Goal: Obtain resource: Obtain resource

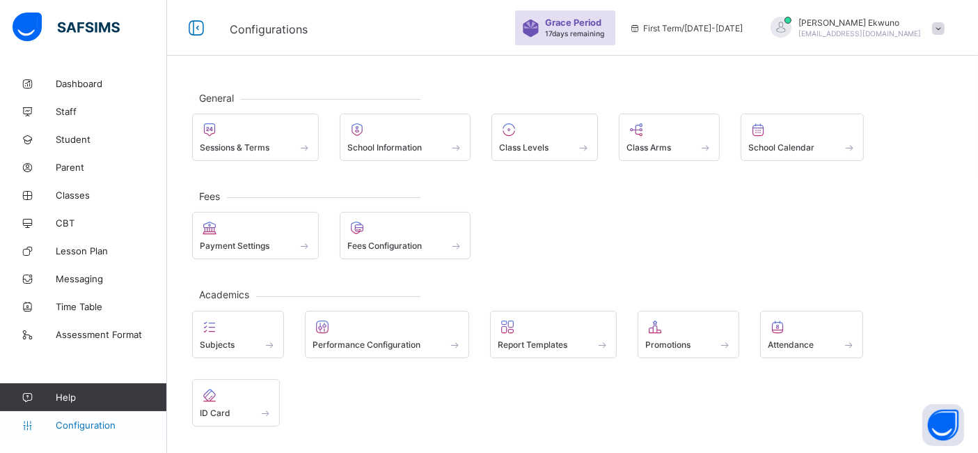
click at [93, 423] on span "Configuration" at bounding box center [111, 424] width 111 height 11
click at [68, 198] on span "Classes" at bounding box center [111, 194] width 111 height 11
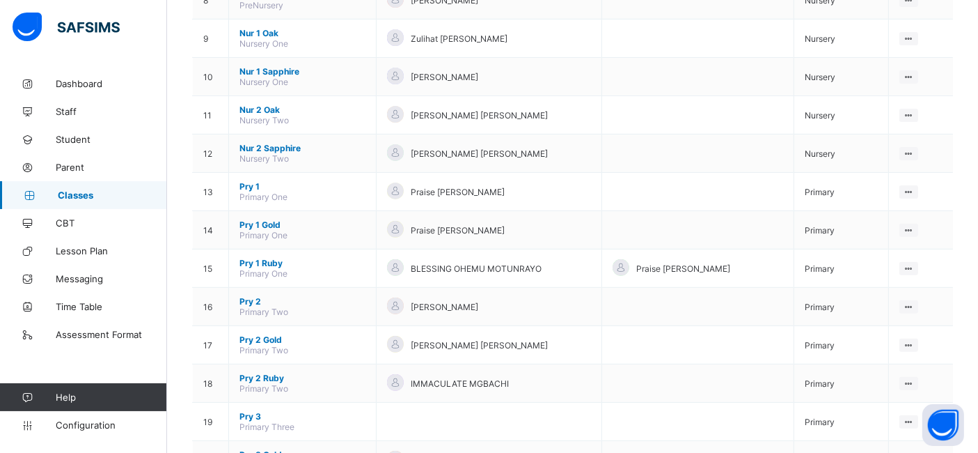
scroll to position [447, 0]
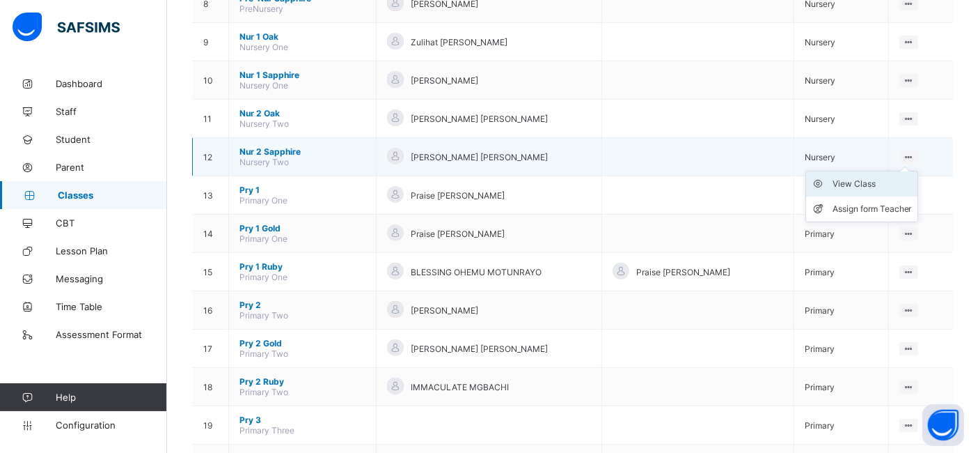
click at [869, 177] on div "View Class" at bounding box center [872, 184] width 79 height 14
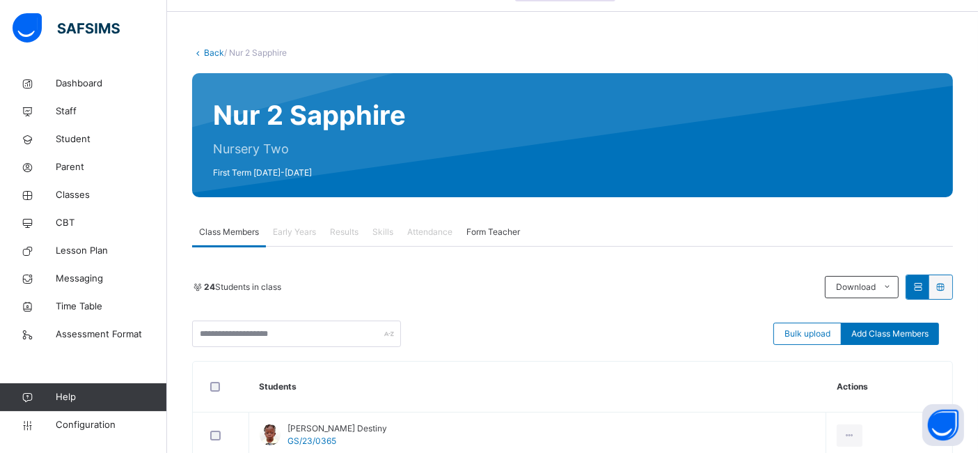
scroll to position [58, 0]
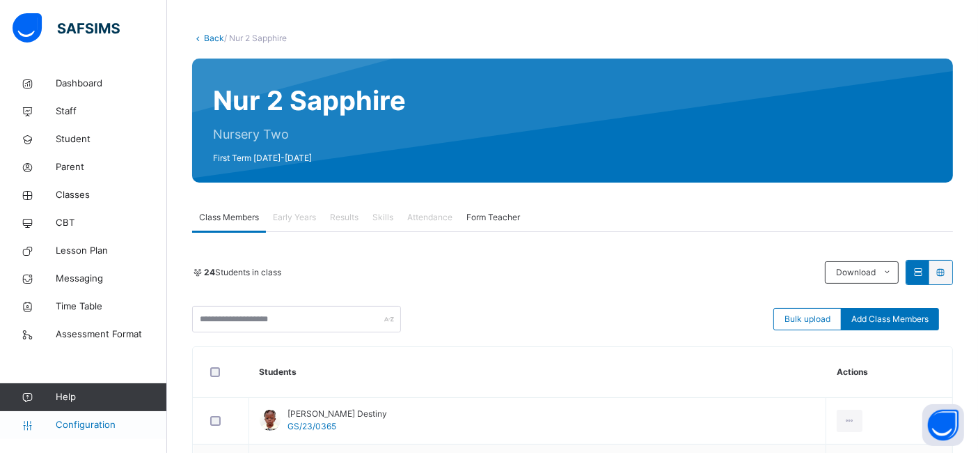
click at [78, 423] on span "Configuration" at bounding box center [111, 425] width 111 height 14
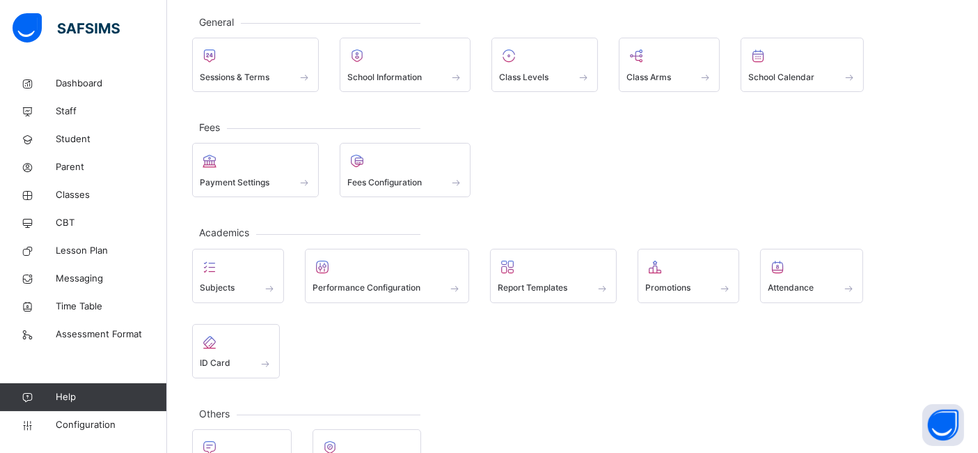
scroll to position [63, 0]
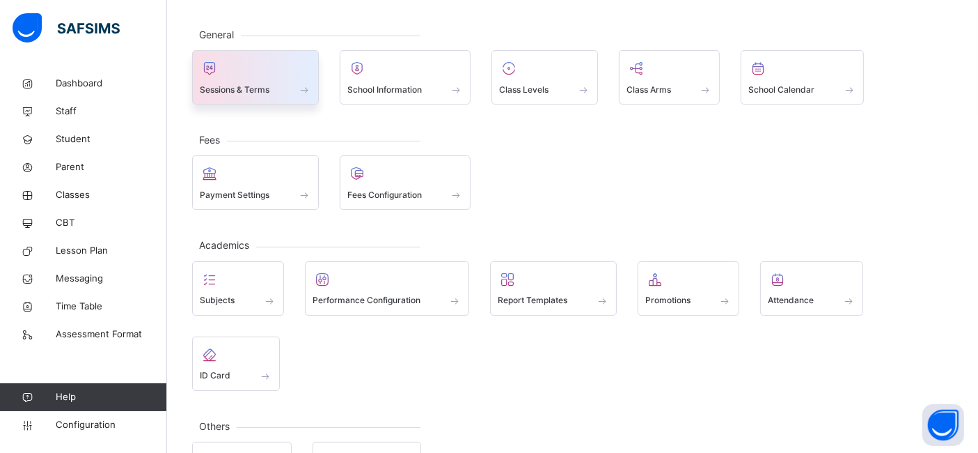
click at [265, 97] on div "Sessions & Terms" at bounding box center [255, 77] width 127 height 54
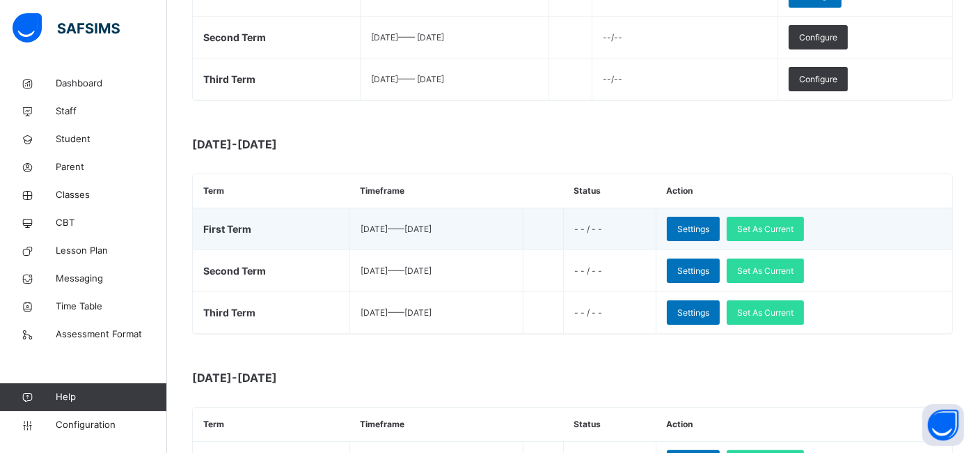
scroll to position [320, 0]
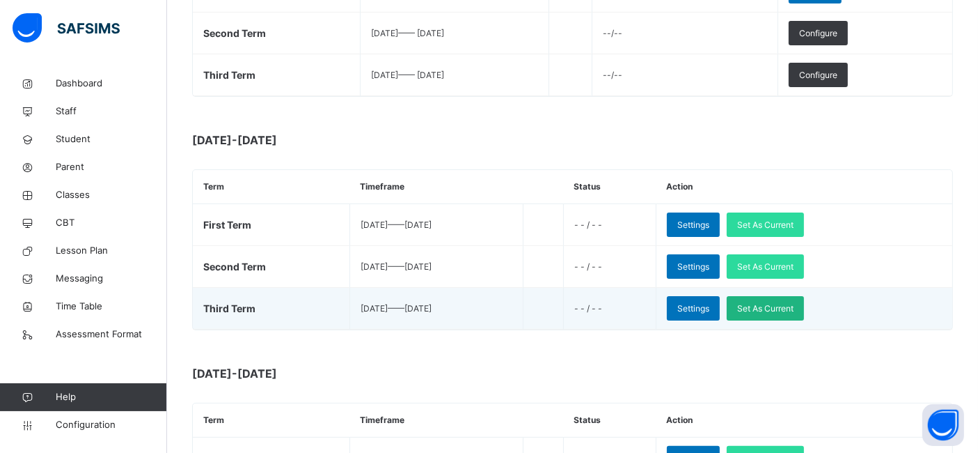
click at [794, 307] on span "Set As Current" at bounding box center [765, 308] width 56 height 13
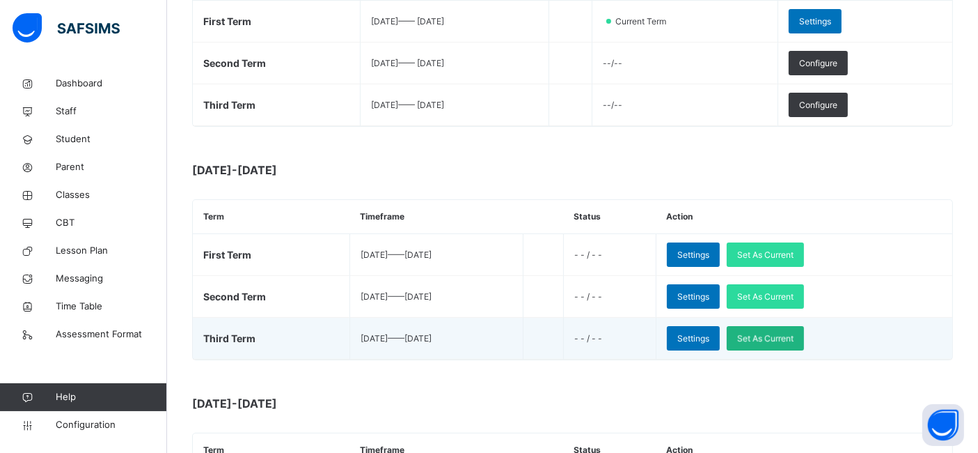
scroll to position [0, 0]
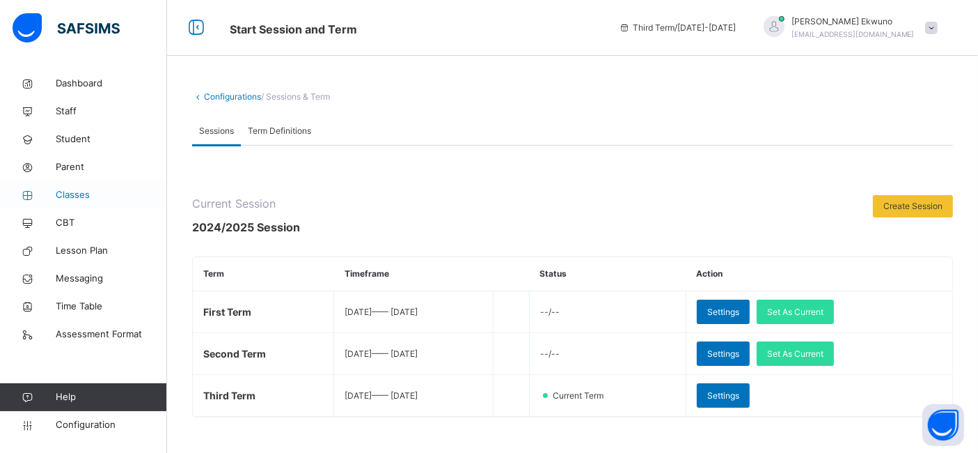
click at [73, 192] on span "Classes" at bounding box center [111, 195] width 111 height 14
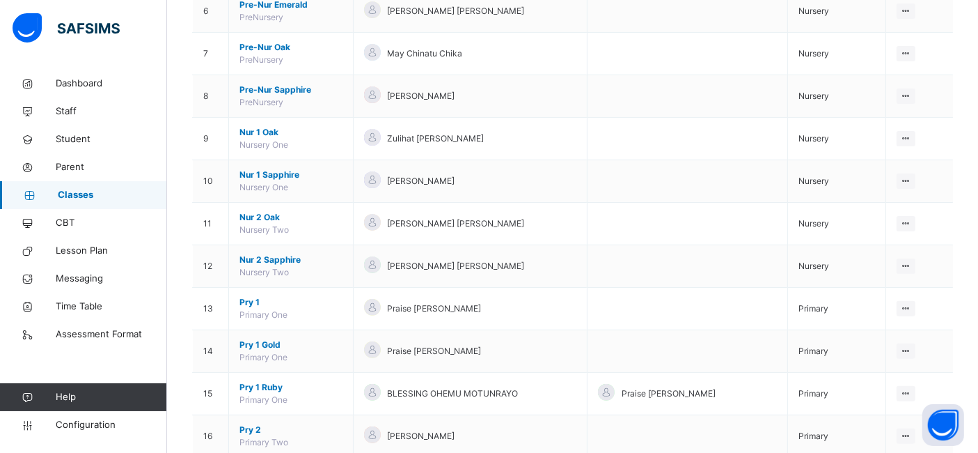
scroll to position [387, 0]
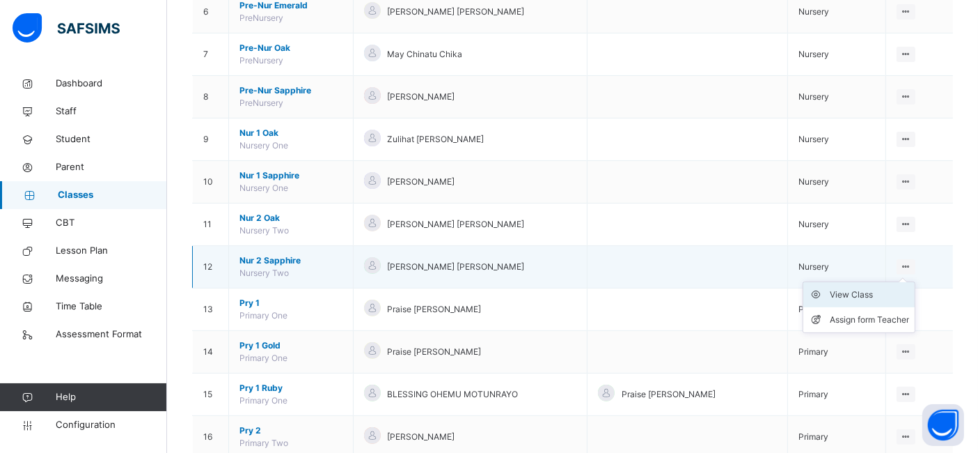
click at [867, 291] on div "View Class" at bounding box center [869, 295] width 79 height 14
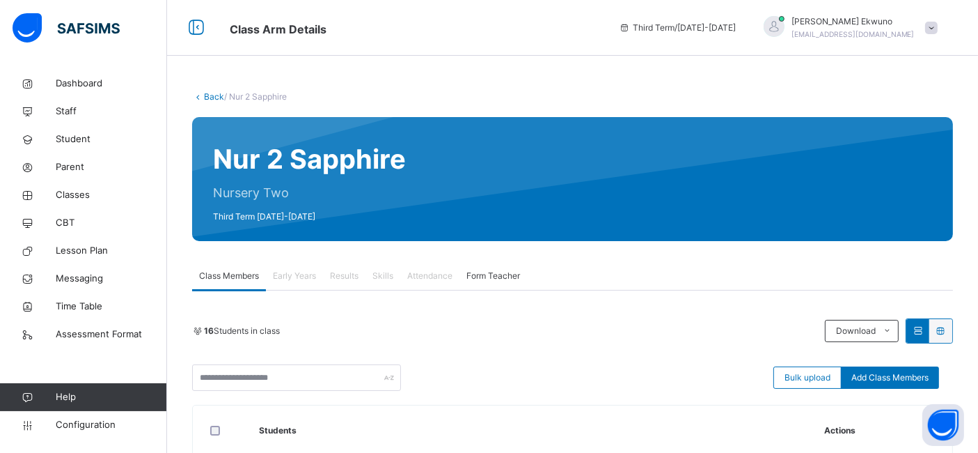
click at [877, 24] on span "Vivian Ekwuno" at bounding box center [853, 21] width 123 height 13
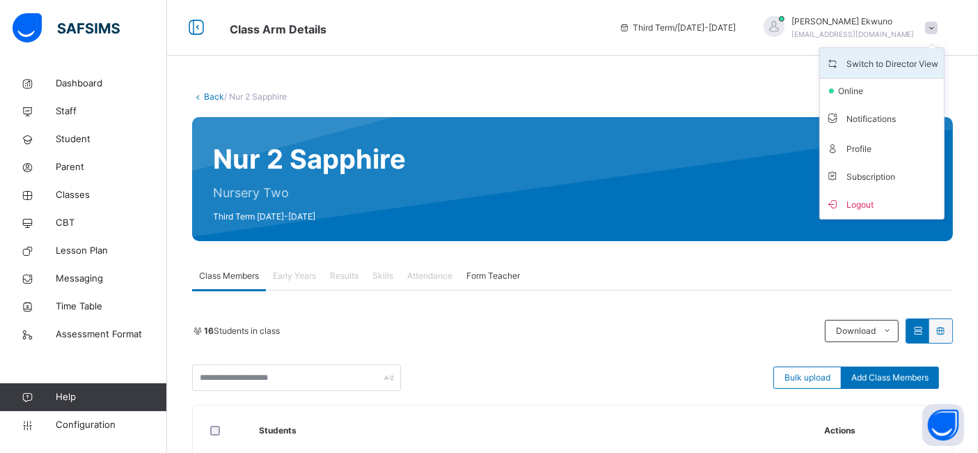
click at [895, 61] on span "Switch to Director View" at bounding box center [882, 63] width 113 height 19
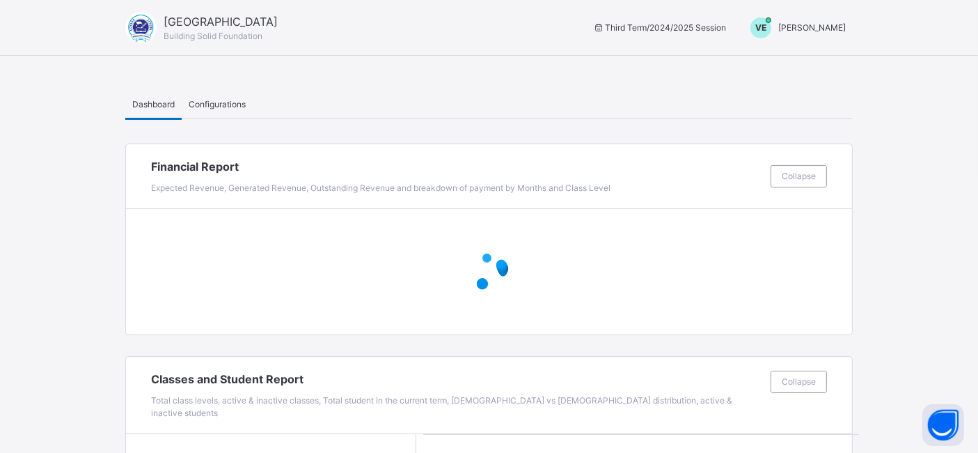
click at [826, 25] on span "Vivian Ekwuno" at bounding box center [812, 27] width 68 height 10
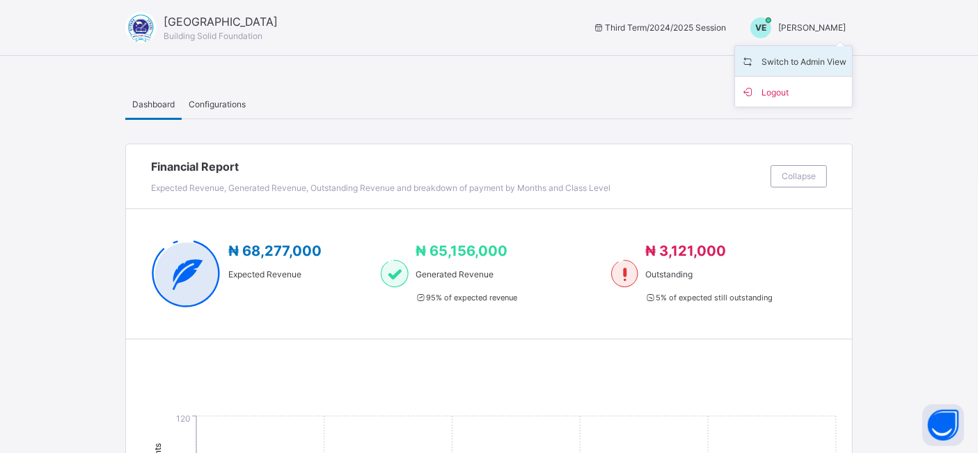
click at [814, 60] on span "Switch to Admin View" at bounding box center [794, 61] width 106 height 19
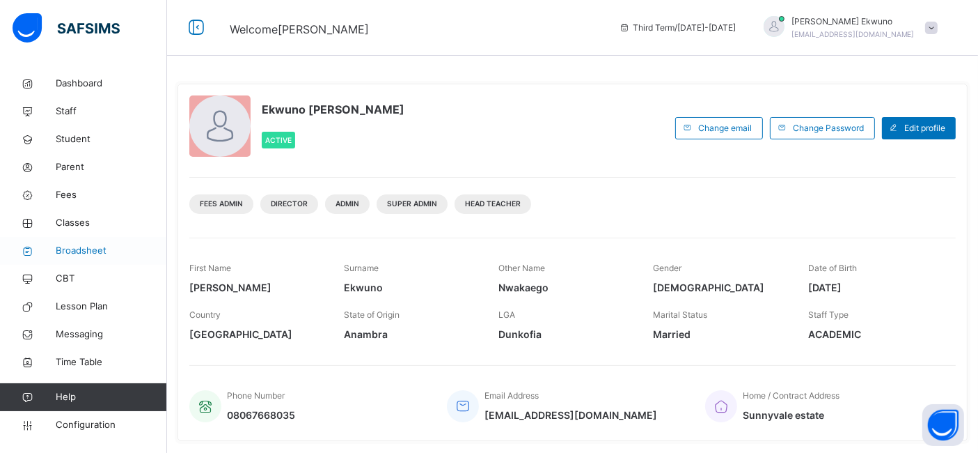
click at [79, 251] on span "Broadsheet" at bounding box center [111, 251] width 111 height 14
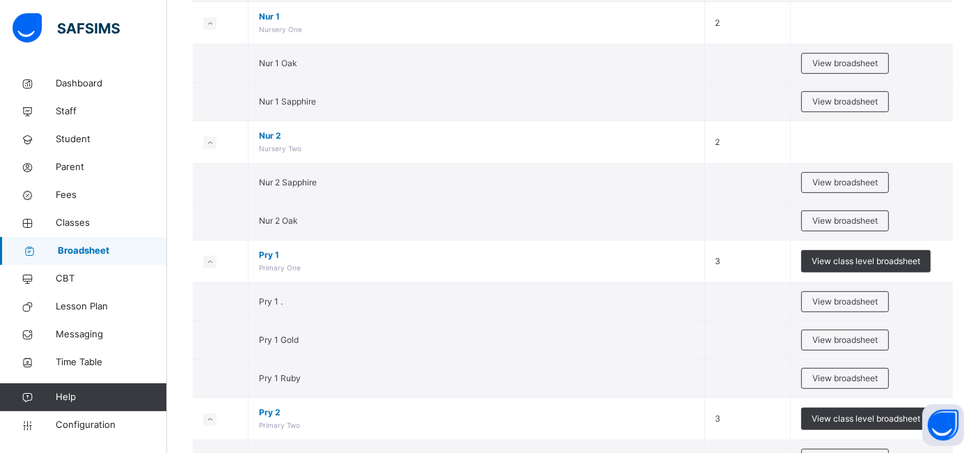
scroll to position [686, 0]
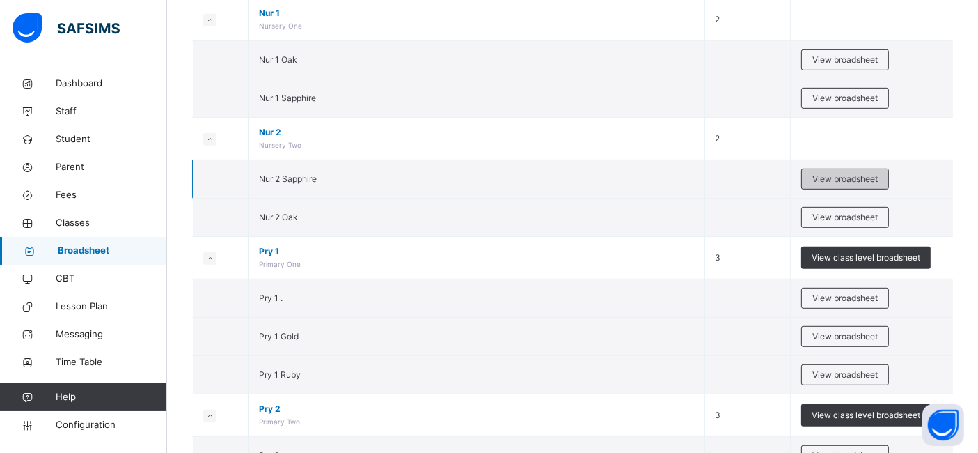
click at [855, 178] on span "View broadsheet" at bounding box center [844, 179] width 65 height 13
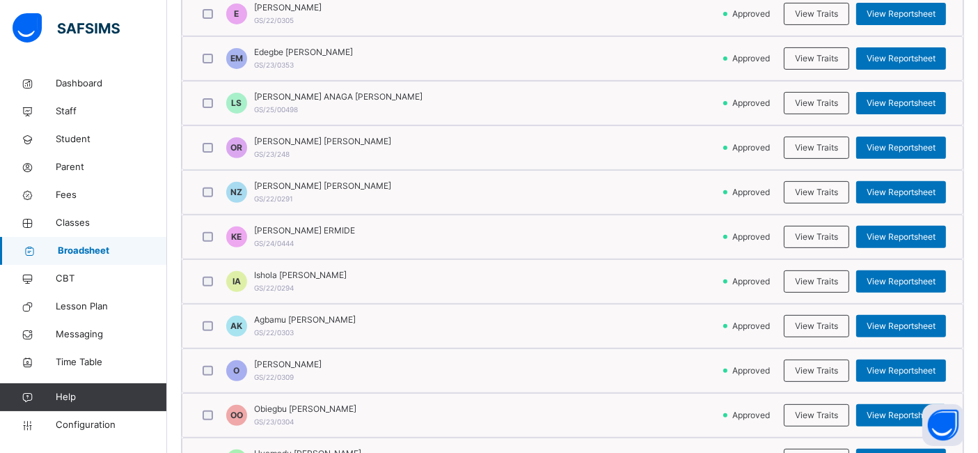
scroll to position [526, 0]
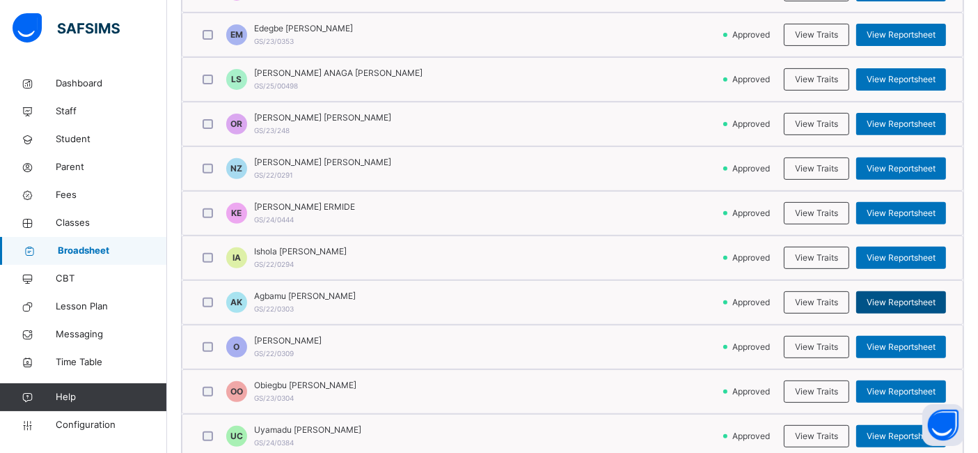
click at [901, 296] on span "View Reportsheet" at bounding box center [901, 302] width 69 height 13
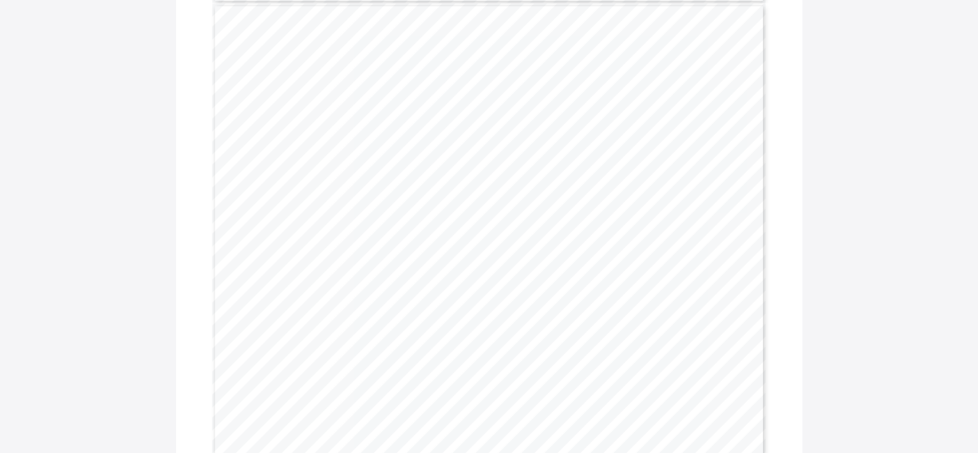
scroll to position [1557, 0]
click at [339, 263] on div "Design Creating with Materials A Take part in simple pretend play, using an obj…" at bounding box center [489, 361] width 554 height 717
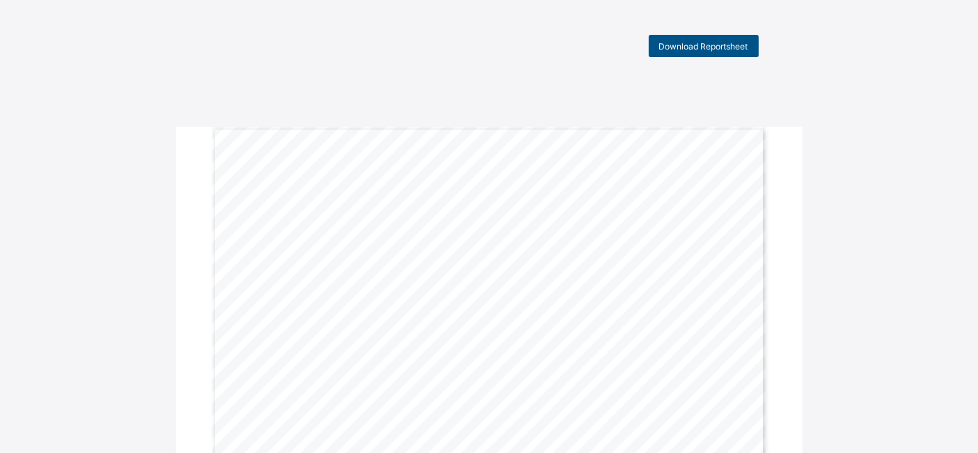
click at [714, 45] on span "Download Reportsheet" at bounding box center [703, 46] width 89 height 10
click at [704, 41] on span "Download Reportsheet" at bounding box center [703, 46] width 89 height 10
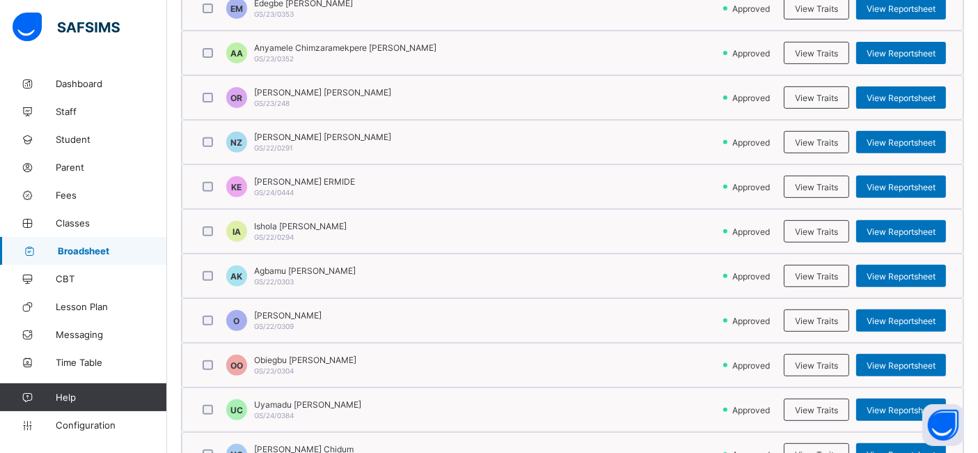
scroll to position [542, 0]
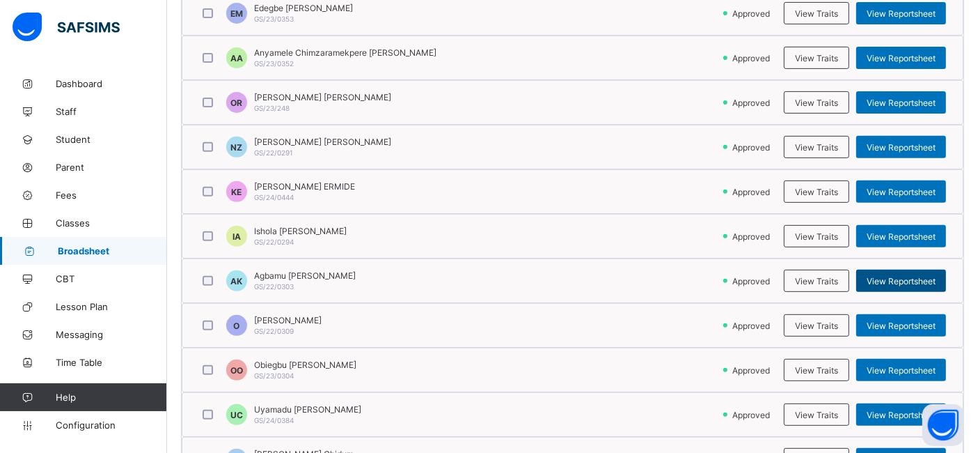
click at [906, 279] on span "View Reportsheet" at bounding box center [901, 281] width 69 height 10
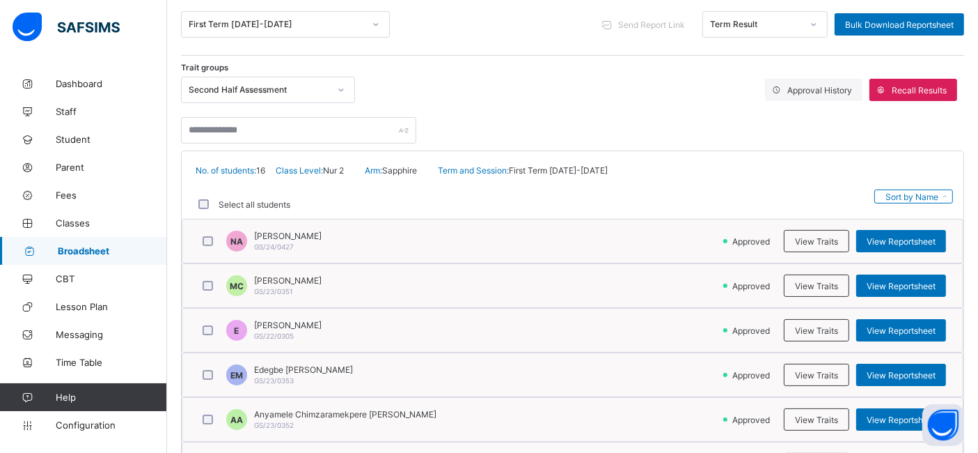
scroll to position [173, 0]
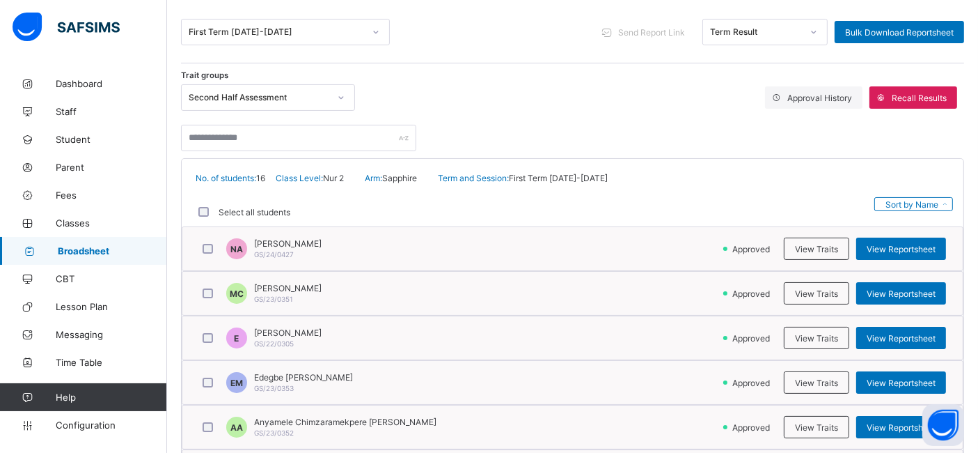
click at [339, 95] on icon at bounding box center [341, 98] width 8 height 14
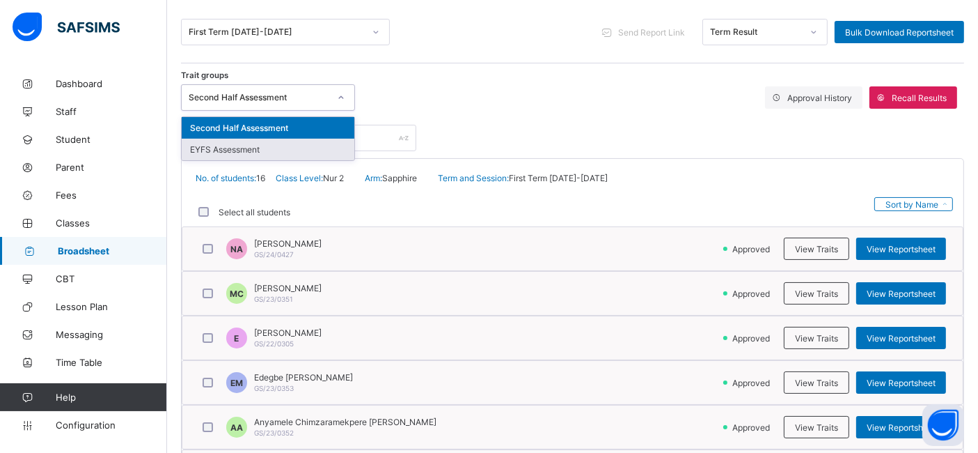
click at [286, 149] on div "EYFS Assessment" at bounding box center [268, 150] width 173 height 22
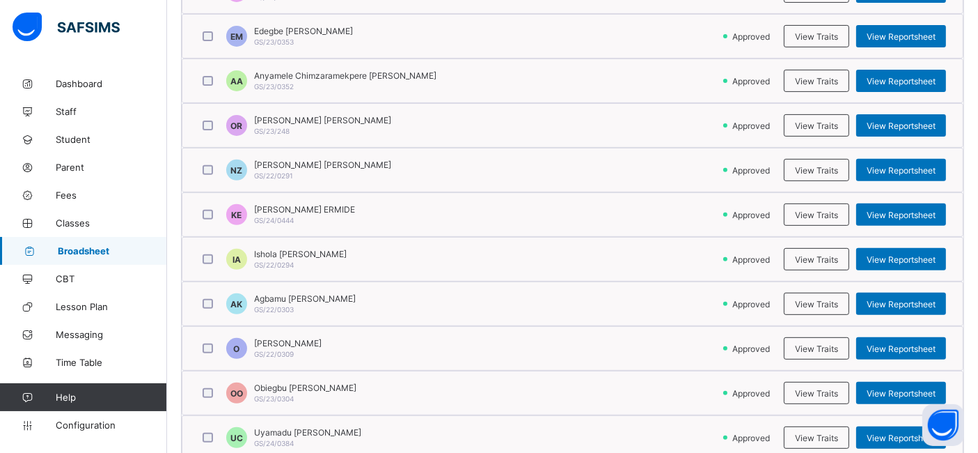
scroll to position [545, 0]
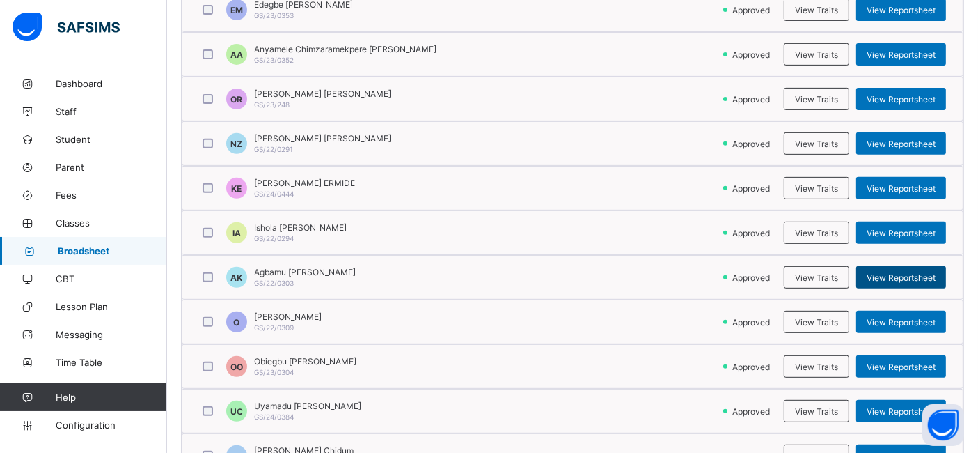
click at [905, 272] on span "View Reportsheet" at bounding box center [901, 277] width 69 height 10
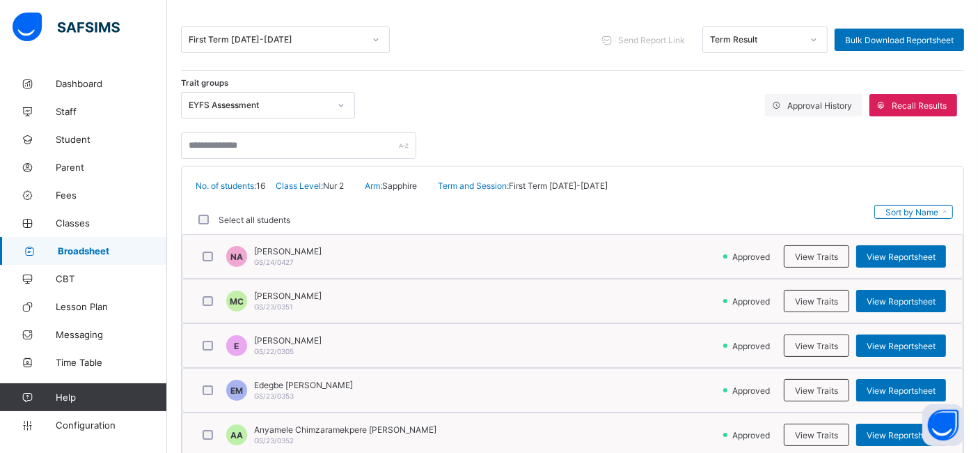
scroll to position [0, 0]
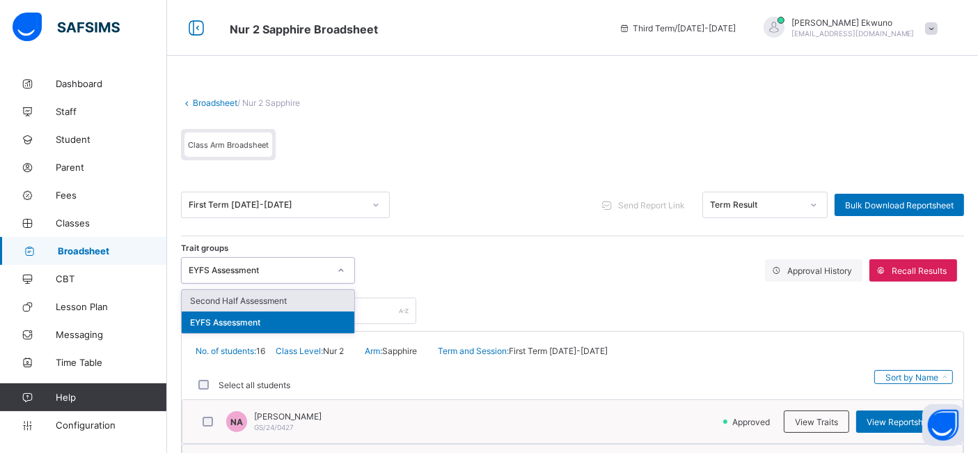
click at [375, 202] on icon at bounding box center [376, 205] width 8 height 14
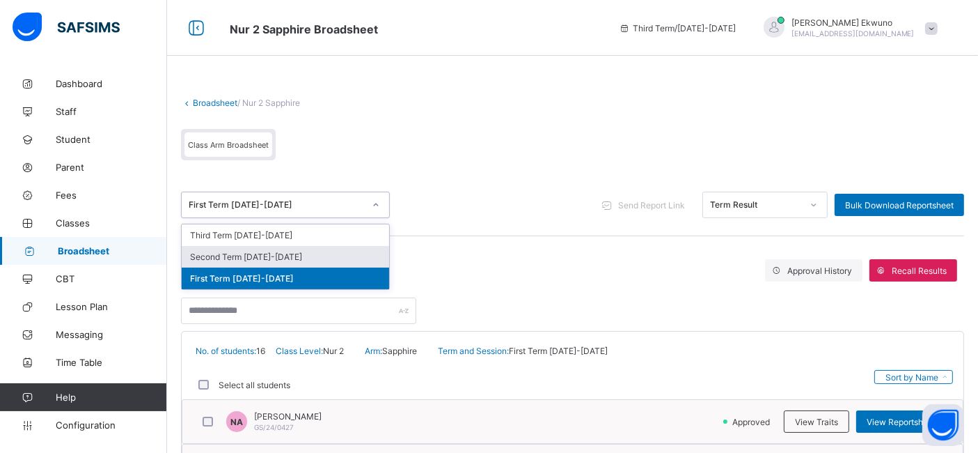
click at [272, 254] on div "Second Term 2024-2025" at bounding box center [285, 257] width 207 height 22
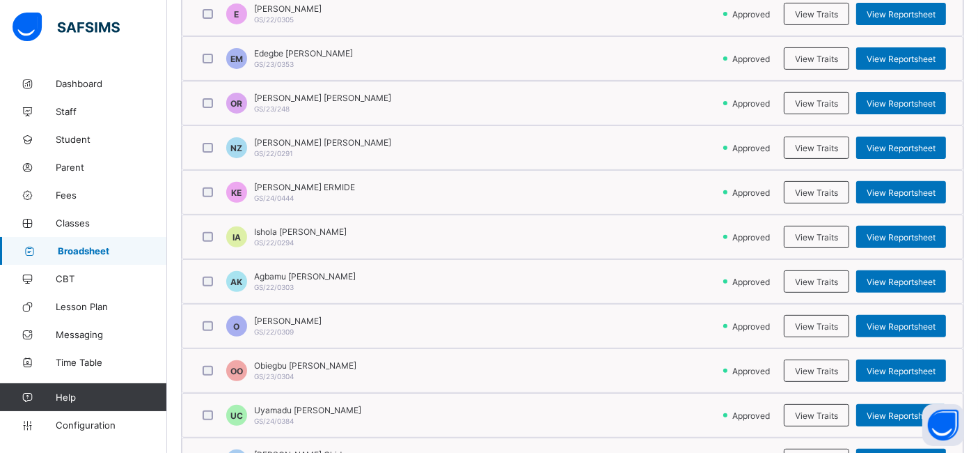
scroll to position [497, 0]
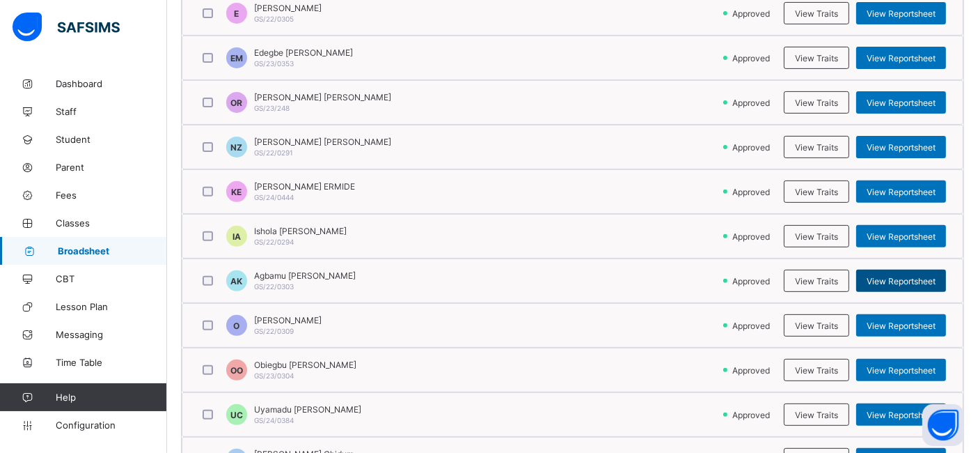
click at [897, 276] on span "View Reportsheet" at bounding box center [901, 281] width 69 height 10
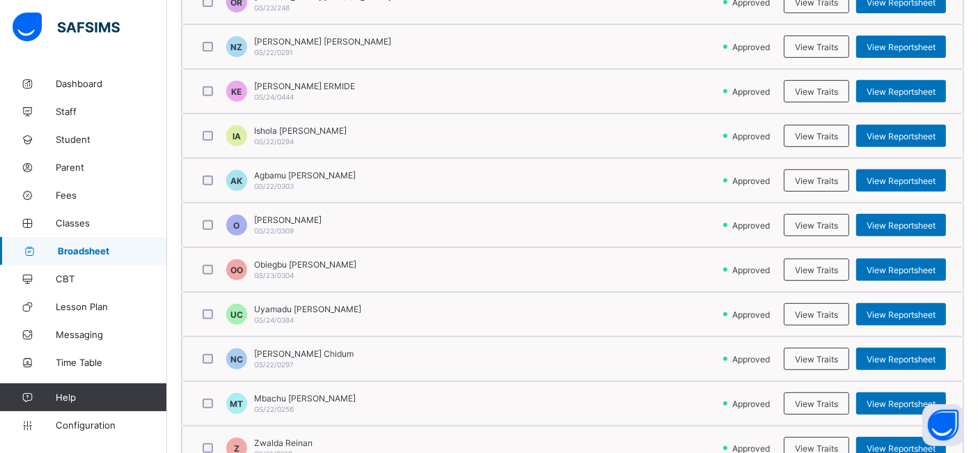
scroll to position [592, 0]
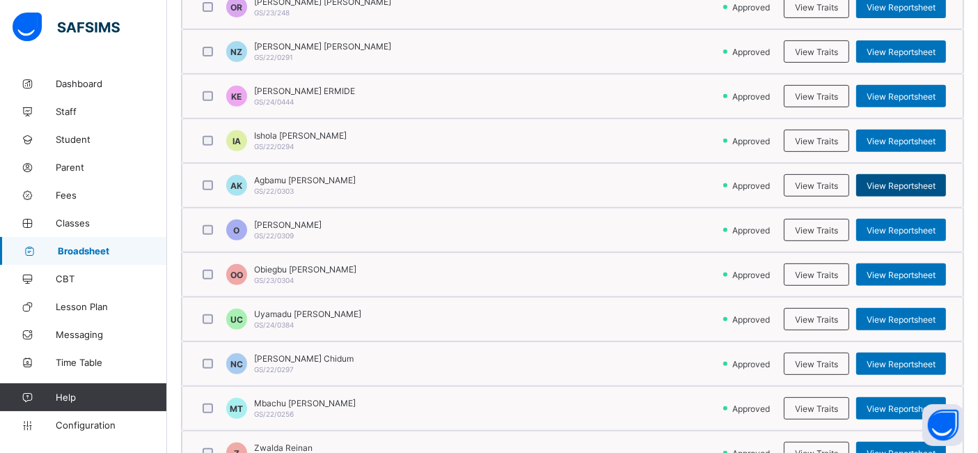
click at [909, 180] on span "View Reportsheet" at bounding box center [901, 185] width 69 height 10
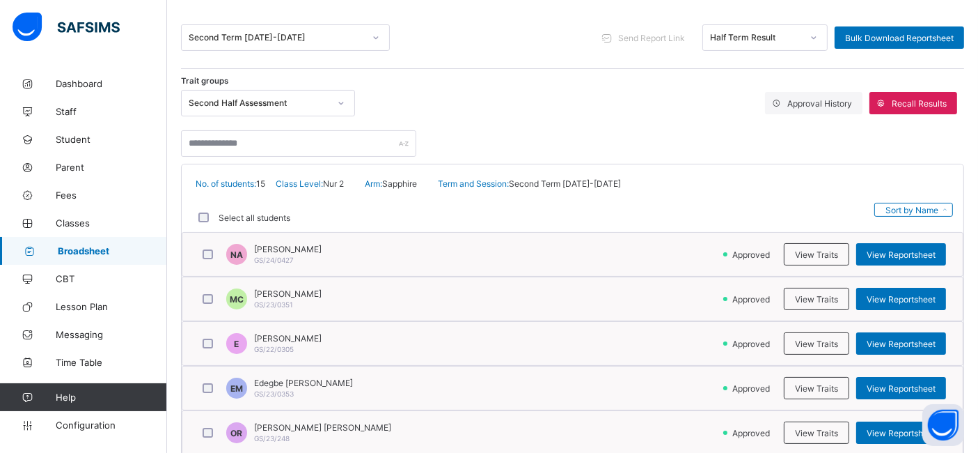
scroll to position [151, 0]
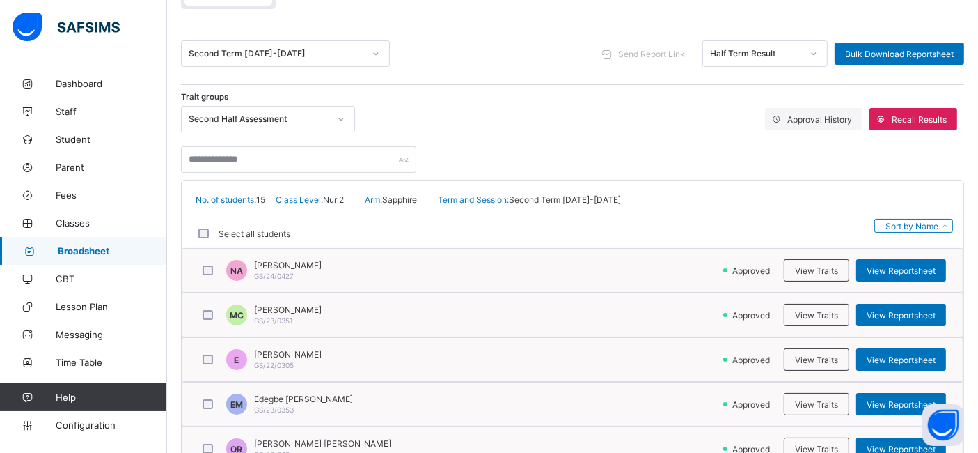
click at [343, 120] on icon at bounding box center [341, 119] width 8 height 14
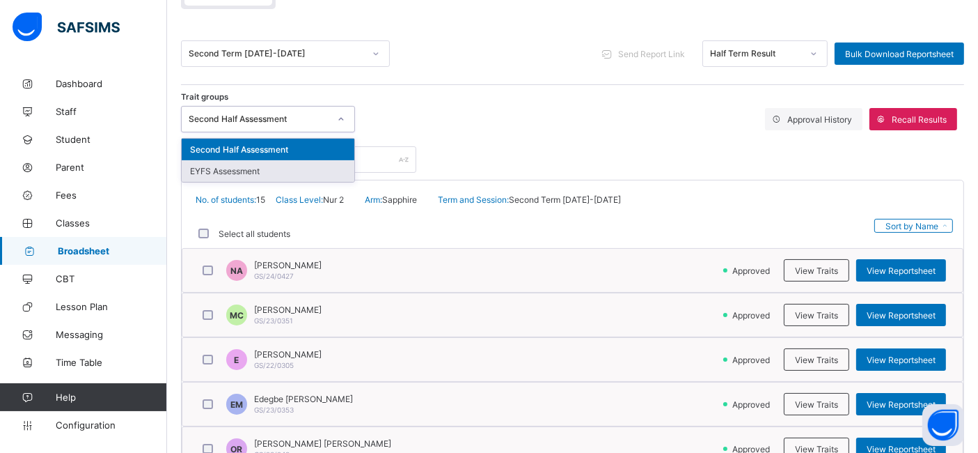
click at [318, 171] on div "EYFS Assessment" at bounding box center [268, 171] width 173 height 22
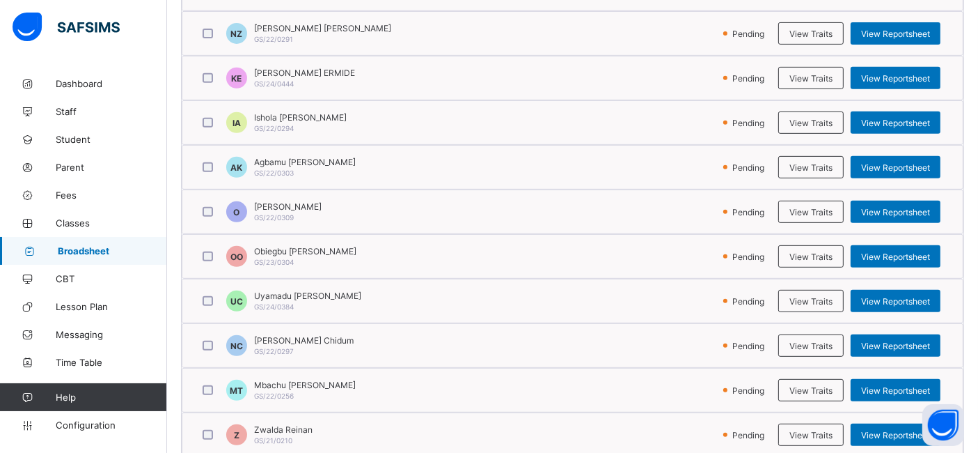
scroll to position [616, 0]
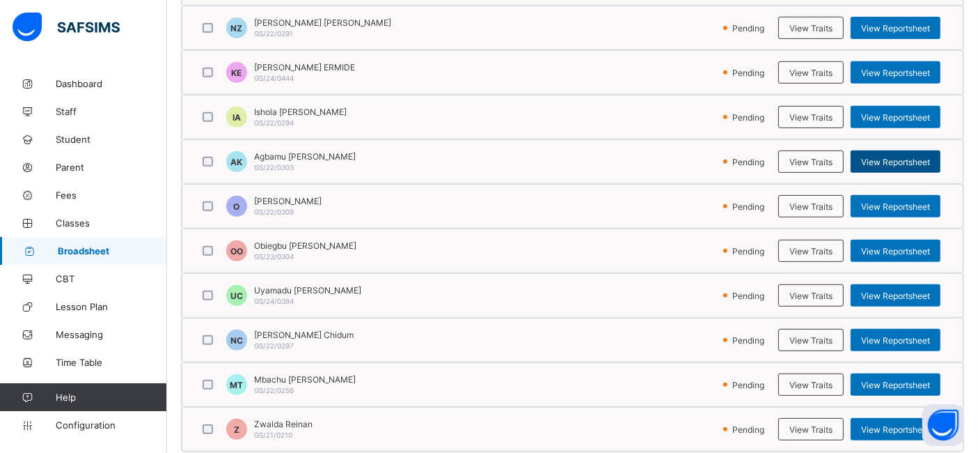
click at [891, 159] on span "View Reportsheet" at bounding box center [895, 162] width 69 height 10
click at [77, 223] on span "Classes" at bounding box center [111, 222] width 111 height 11
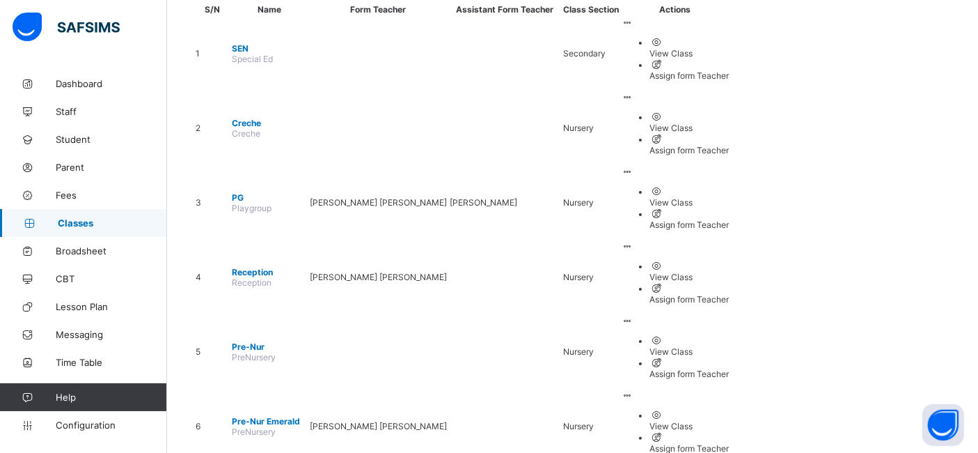
scroll to position [237, 0]
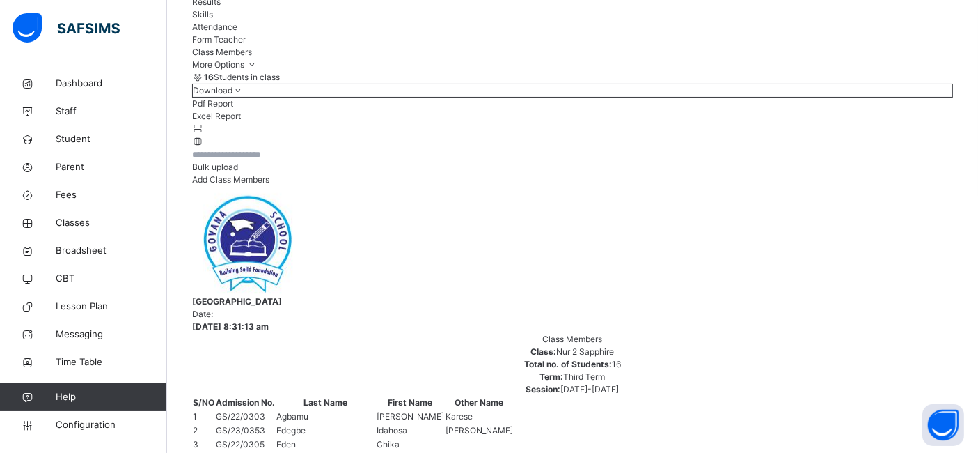
scroll to position [166, 0]
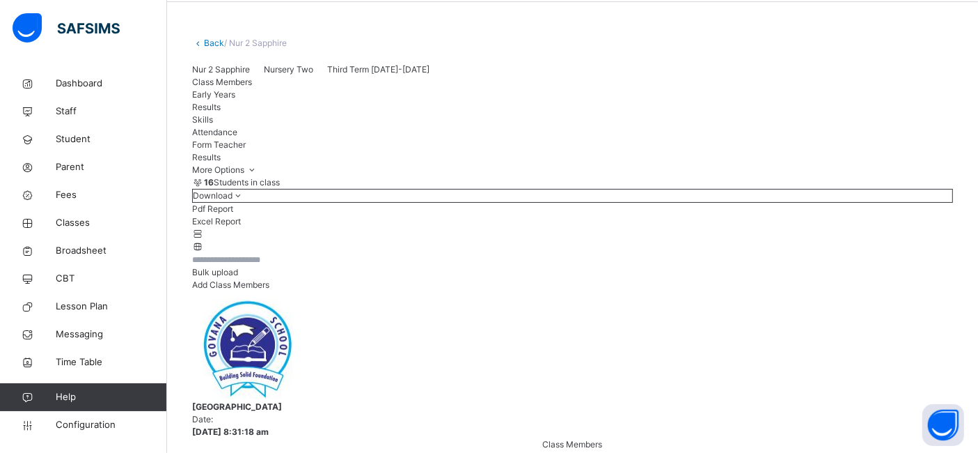
scroll to position [53, 0]
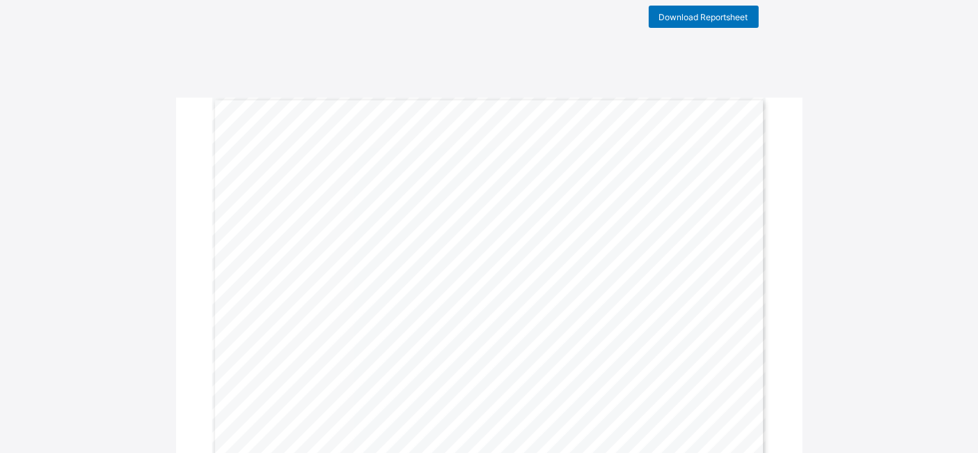
scroll to position [11, 0]
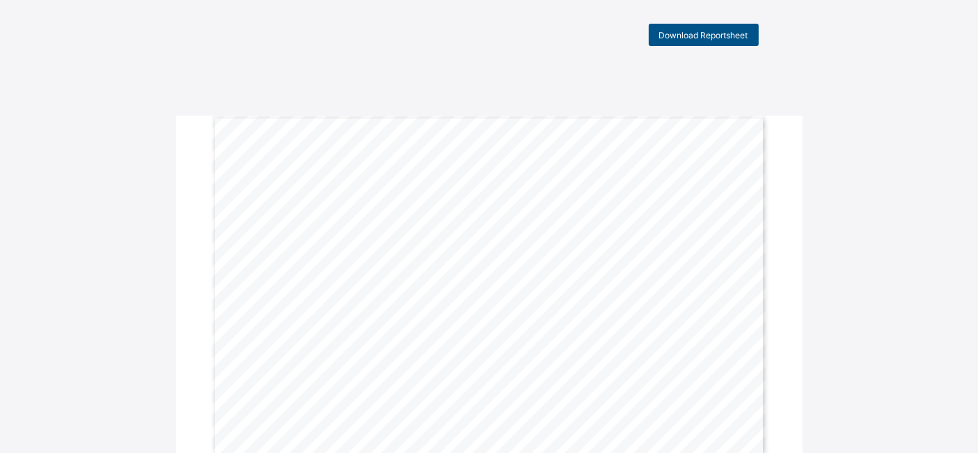
click at [706, 35] on span "Download Reportsheet" at bounding box center [703, 35] width 89 height 10
click at [689, 36] on span "Download Reportsheet" at bounding box center [703, 35] width 89 height 10
click at [695, 42] on span "Download Reportsheet" at bounding box center [703, 46] width 89 height 10
click at [702, 40] on div "Download Reportsheet" at bounding box center [704, 46] width 110 height 22
click at [702, 44] on span "Download Reportsheet" at bounding box center [703, 46] width 89 height 10
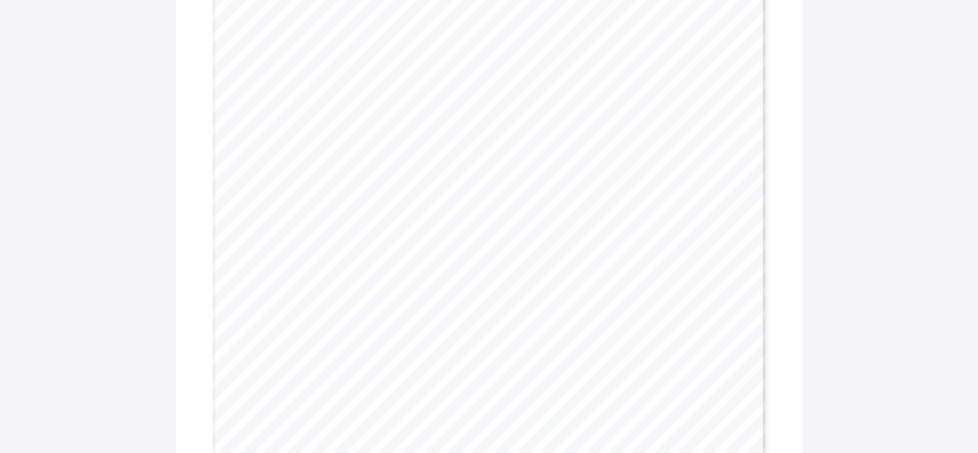
scroll to position [1044, 0]
